Goal: Find specific page/section: Find specific page/section

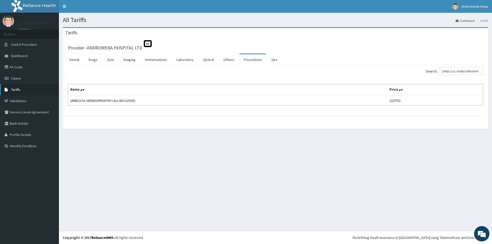
click at [29, 87] on link "Tariffs" at bounding box center [29, 89] width 59 height 11
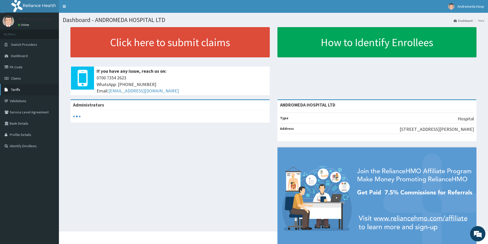
click at [15, 89] on span "Tariffs" at bounding box center [15, 89] width 9 height 5
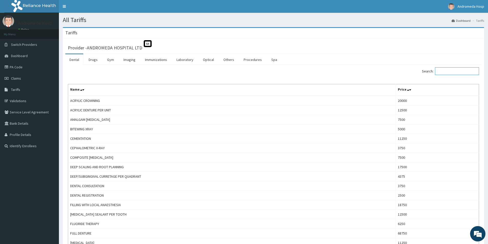
click at [453, 71] on input "Search:" at bounding box center [457, 71] width 44 height 8
paste input "HERNIORRHAPHY"
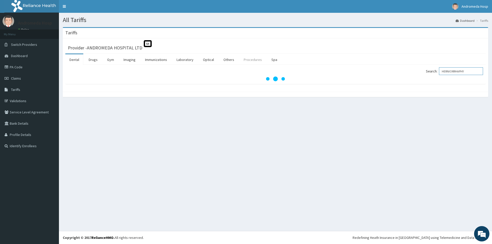
type input "HERNIORRHAPHY"
click at [247, 60] on link "Procedures" at bounding box center [253, 59] width 26 height 11
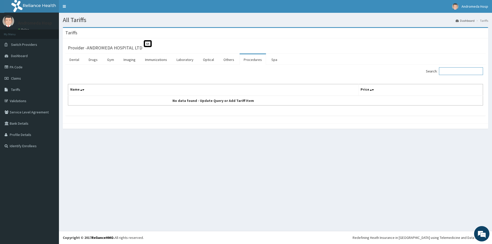
click at [452, 69] on input "Search:" at bounding box center [461, 71] width 44 height 8
paste input "HERNIORRHAPHY"
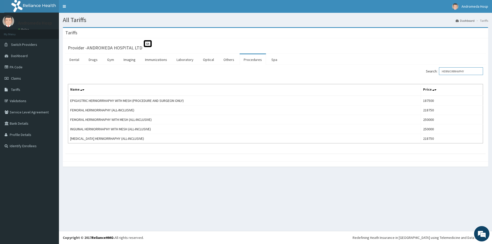
type input "HERNIORRHAPHY"
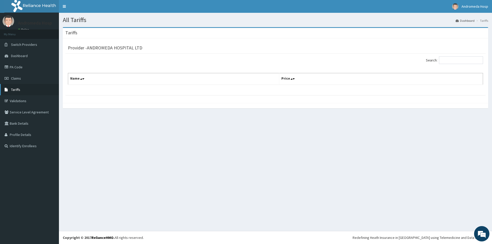
click at [20, 89] on span "Tariffs" at bounding box center [15, 89] width 9 height 5
click at [458, 62] on input "Search:" at bounding box center [461, 60] width 44 height 8
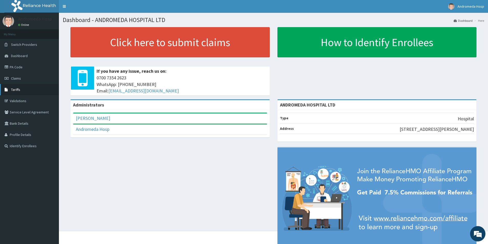
click at [18, 90] on span "Tariffs" at bounding box center [15, 89] width 9 height 5
click at [17, 87] on link "Tariffs" at bounding box center [29, 89] width 59 height 11
